Goal: Obtain resource: Download file/media

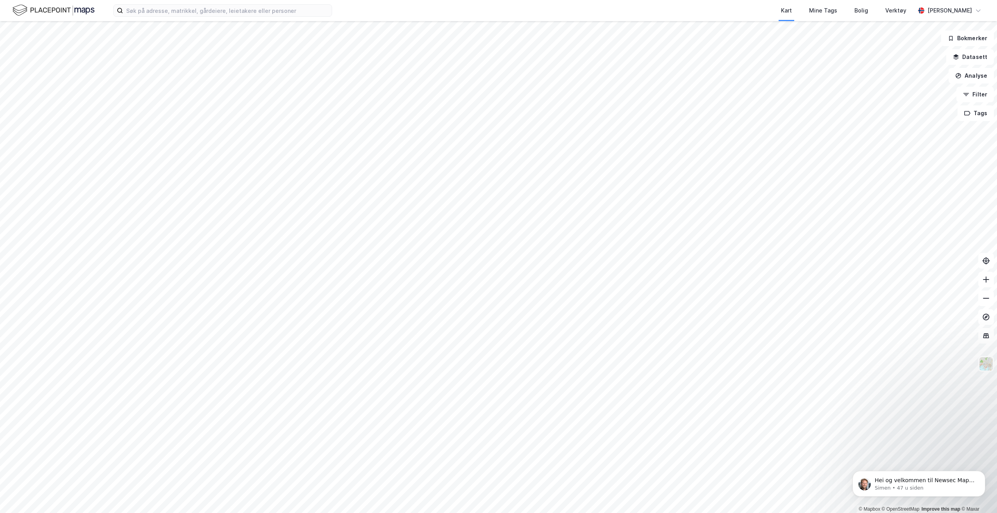
click at [171, 18] on div "Kart Mine Tags Bolig Verktøy [PERSON_NAME]" at bounding box center [498, 10] width 997 height 21
click at [148, 9] on input at bounding box center [227, 11] width 209 height 12
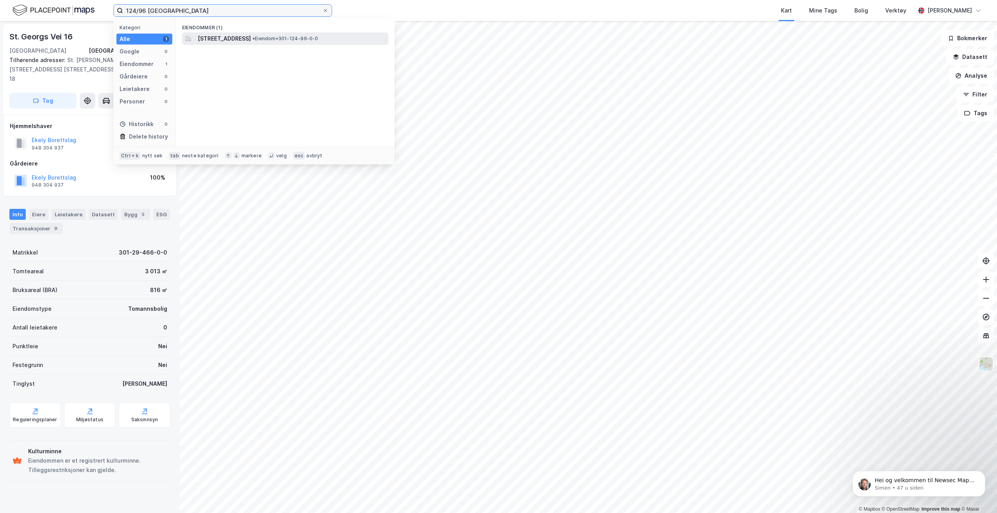
type input "124/96 [GEOGRAPHIC_DATA]"
click at [250, 43] on span "[STREET_ADDRESS]" at bounding box center [224, 38] width 53 height 9
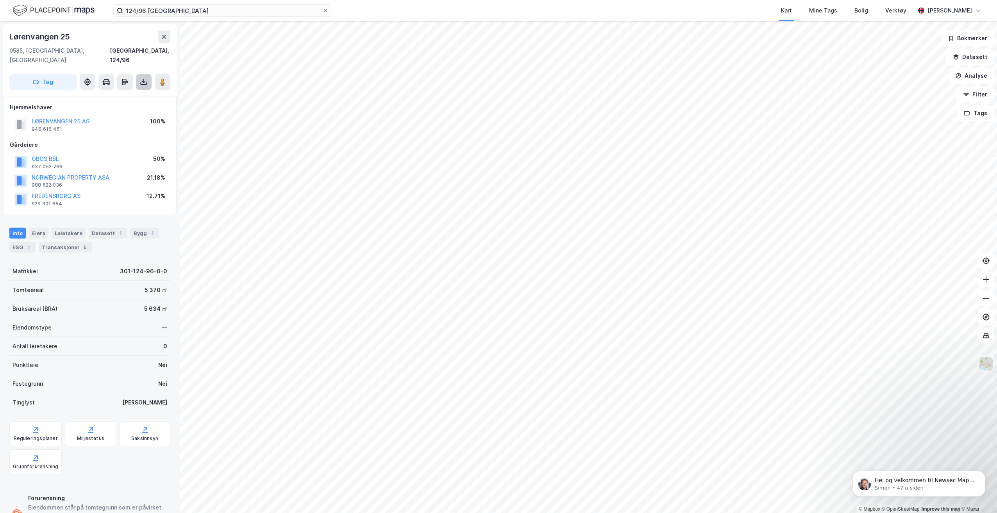
click at [144, 77] on button at bounding box center [144, 82] width 16 height 16
click at [142, 91] on div "Last ned grunnbok" at bounding box center [109, 97] width 83 height 13
